Goal: Transaction & Acquisition: Purchase product/service

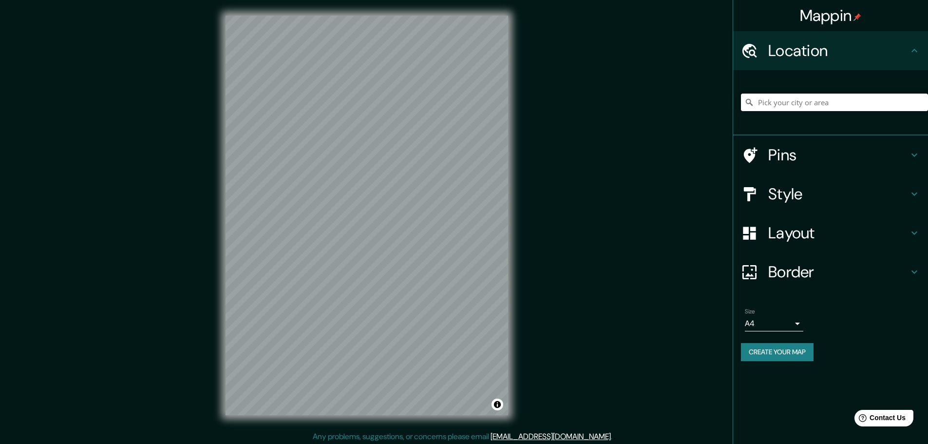
click at [835, 96] on input "Pick your city or area" at bounding box center [834, 103] width 187 height 18
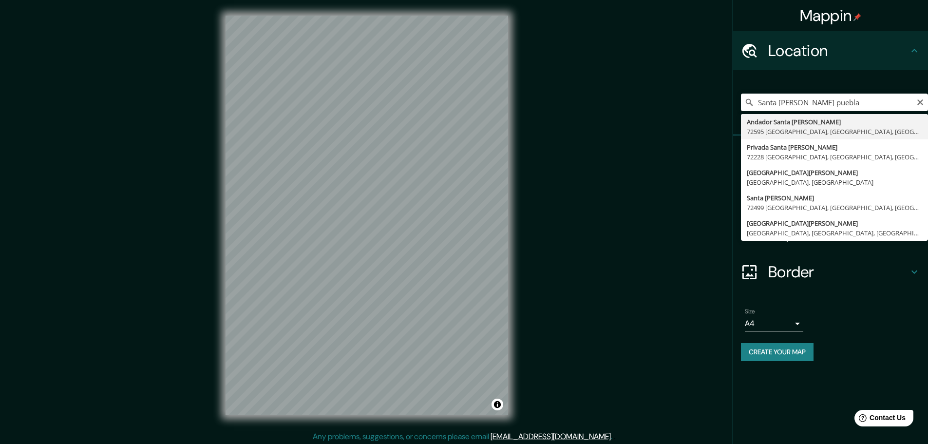
type input "Andador Santa Rita, 72595 Puebla, Puebla, México"
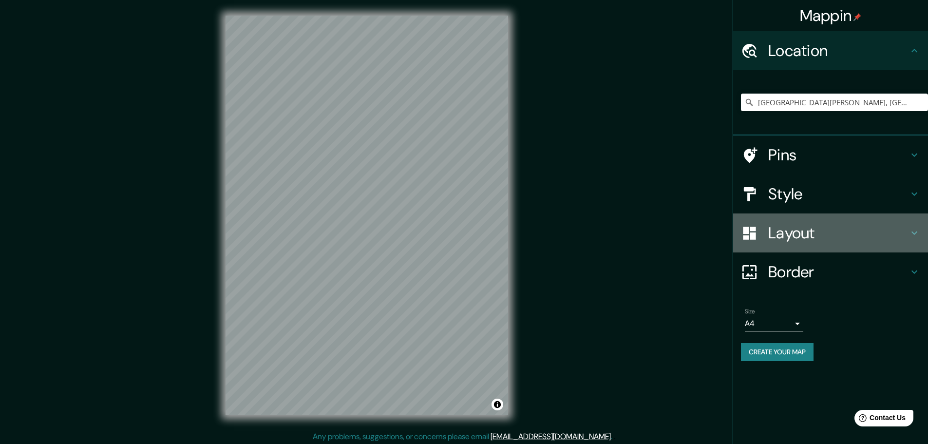
click at [822, 237] on h4 "Layout" at bounding box center [839, 232] width 140 height 19
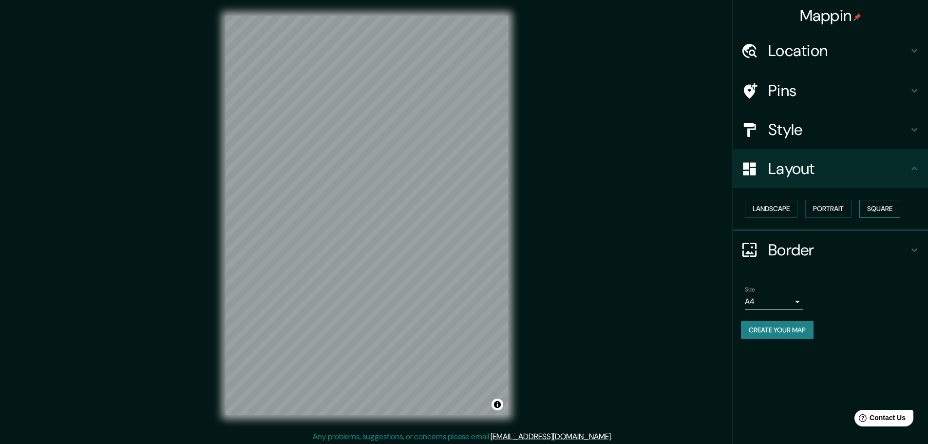
click at [890, 209] on button "Square" at bounding box center [880, 209] width 41 height 18
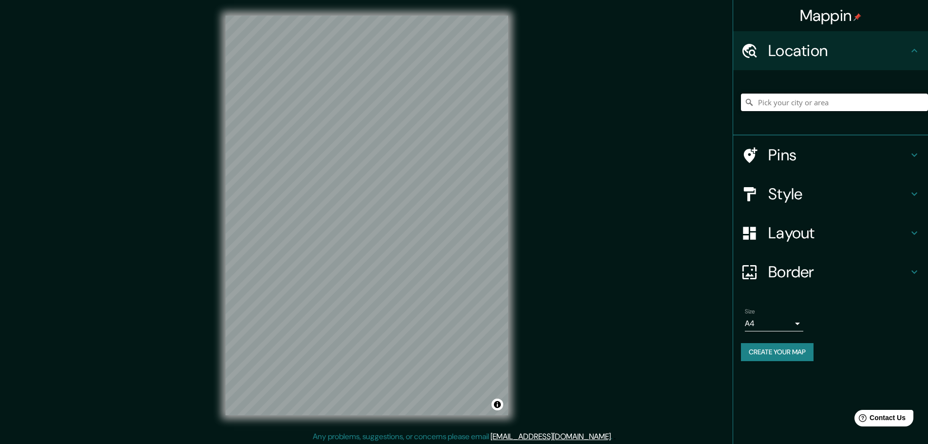
click at [842, 101] on input "Pick your city or area" at bounding box center [834, 103] width 187 height 18
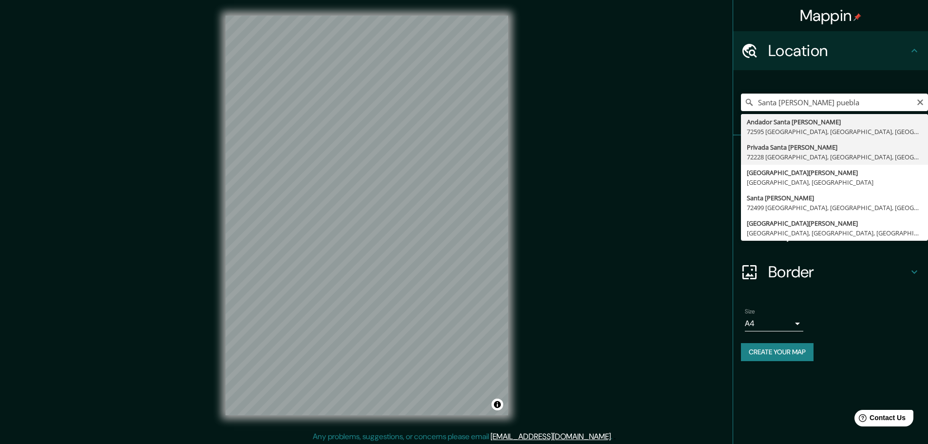
type input "Privada [GEOGRAPHIC_DATA][PERSON_NAME], [GEOGRAPHIC_DATA], [GEOGRAPHIC_DATA]"
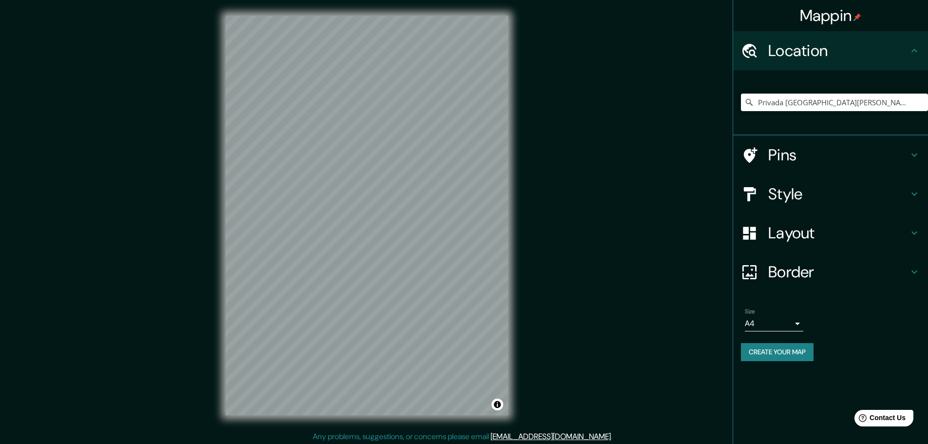
click at [820, 230] on h4 "Layout" at bounding box center [839, 232] width 140 height 19
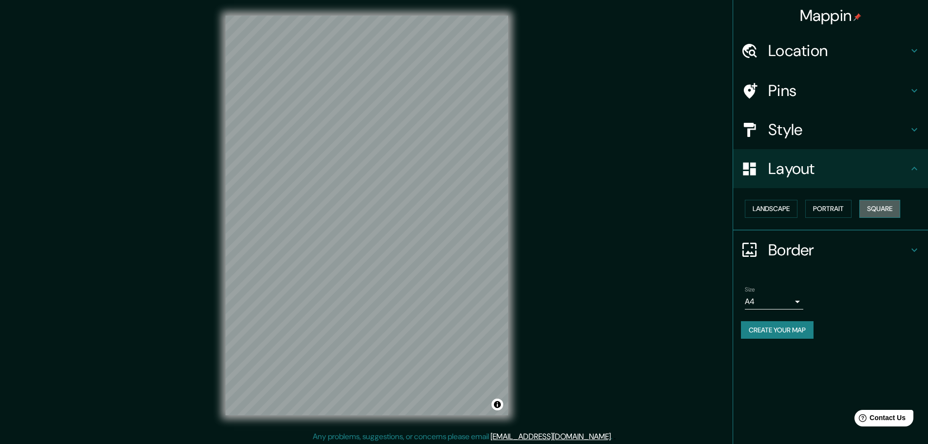
click at [886, 208] on button "Square" at bounding box center [880, 209] width 41 height 18
